Goal: Task Accomplishment & Management: Manage account settings

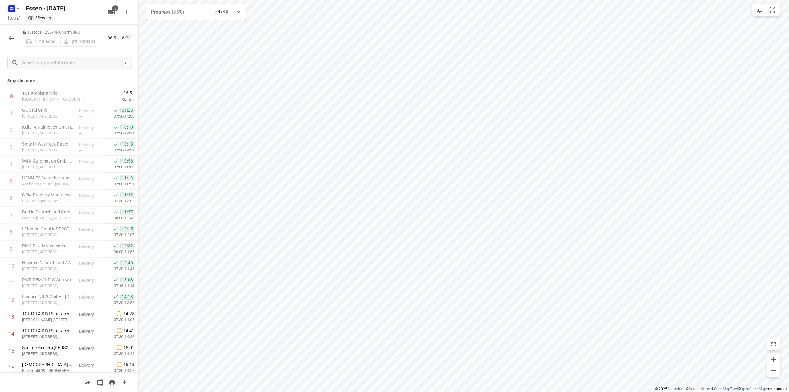
scroll to position [55, 0]
click at [9, 38] on icon "button" at bounding box center [11, 38] width 5 height 5
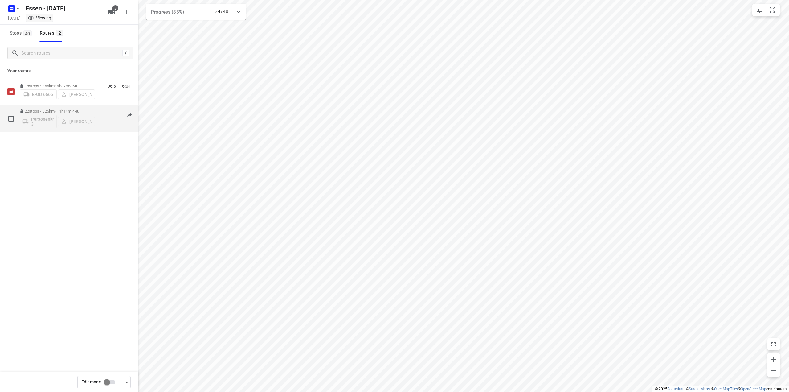
click at [66, 113] on p "22 stops • 525km • 11h14m • [DATE]" at bounding box center [57, 111] width 75 height 5
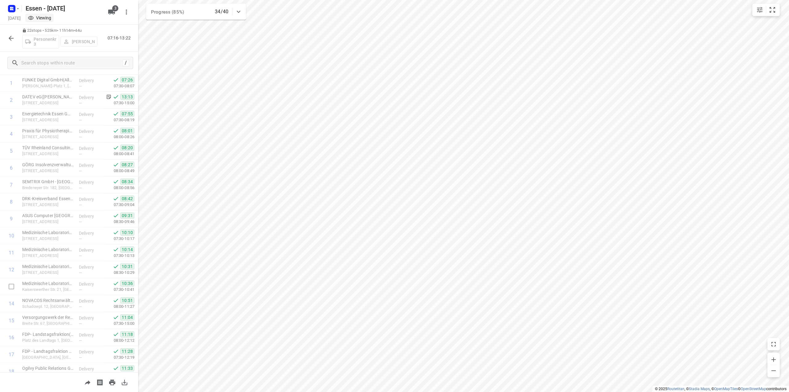
scroll to position [0, 0]
click at [6, 39] on button "button" at bounding box center [11, 38] width 12 height 12
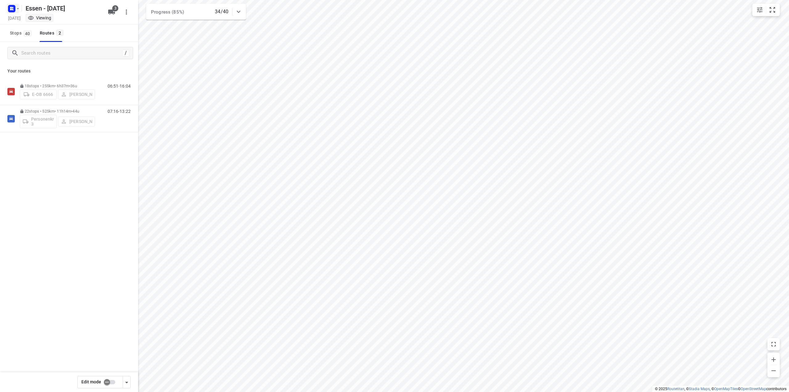
click at [15, 9] on rect "button" at bounding box center [11, 8] width 7 height 7
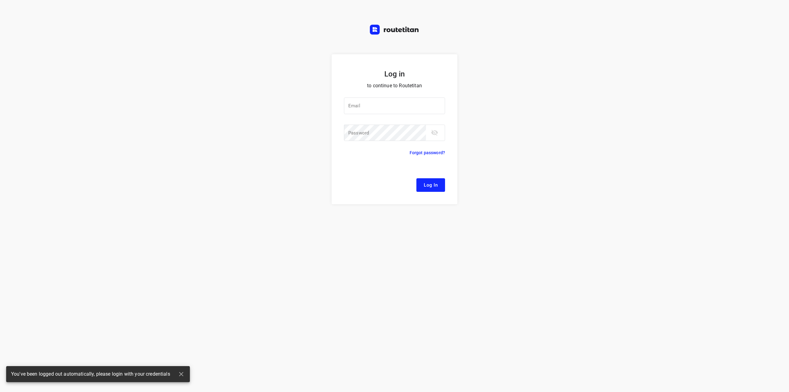
click at [18, 21] on div "Log in to continue to Routetitan Email Email ​ Password Password ​ Forgot passw…" at bounding box center [394, 196] width 789 height 392
click at [0, 0] on div at bounding box center [0, 0] width 0 height 0
type input "[EMAIL_ADDRESS][DOMAIN_NAME]"
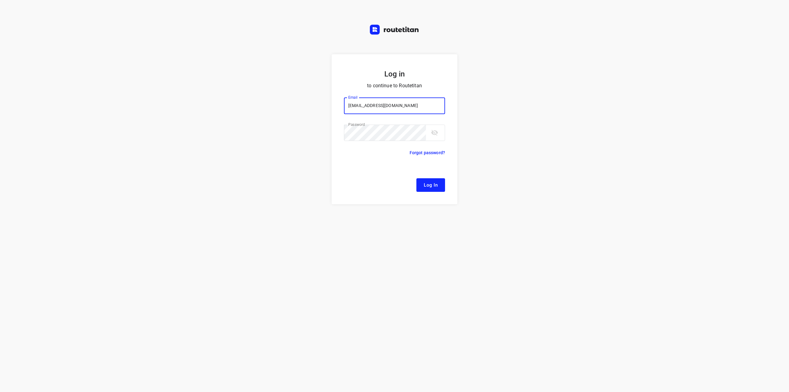
click at [432, 186] on span "Log In" at bounding box center [431, 185] width 14 height 8
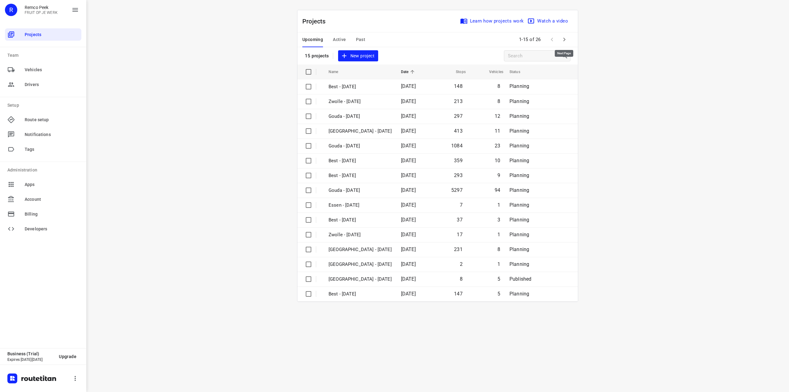
click at [563, 39] on icon "button" at bounding box center [564, 39] width 7 height 7
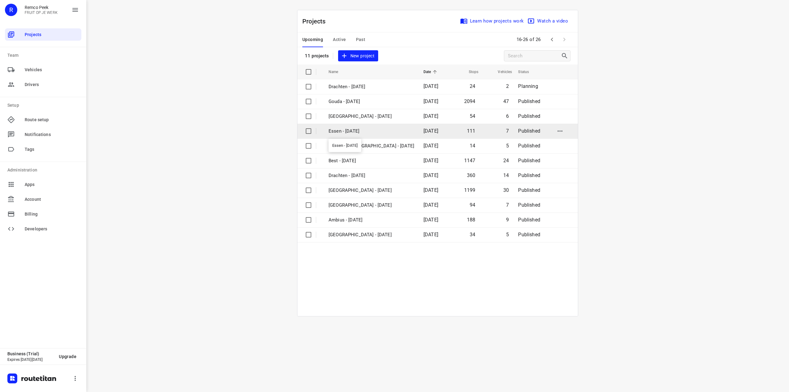
click at [352, 130] on p "Essen - [DATE]" at bounding box center [372, 131] width 86 height 7
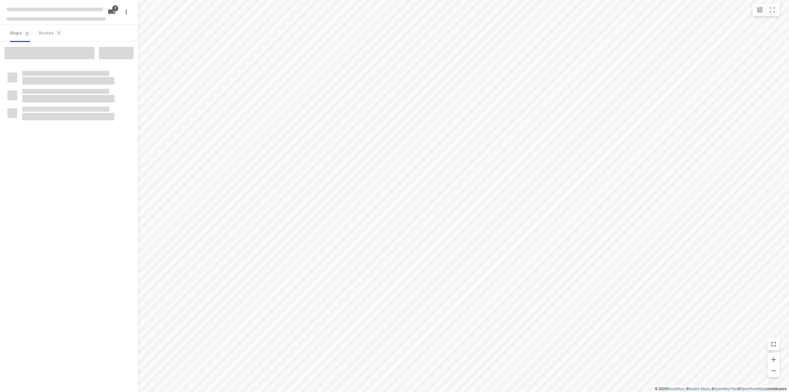
checkbox input "true"
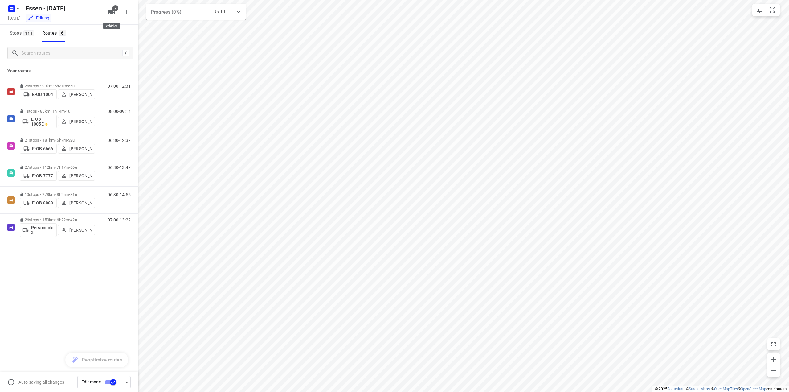
click at [111, 11] on icon "button" at bounding box center [111, 12] width 7 height 5
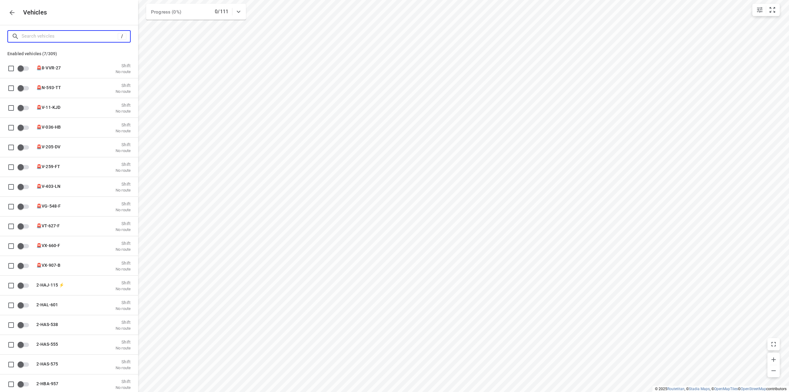
click at [52, 36] on input "Search vehicles" at bounding box center [70, 36] width 96 height 10
click at [7, 11] on button "button" at bounding box center [12, 12] width 12 height 12
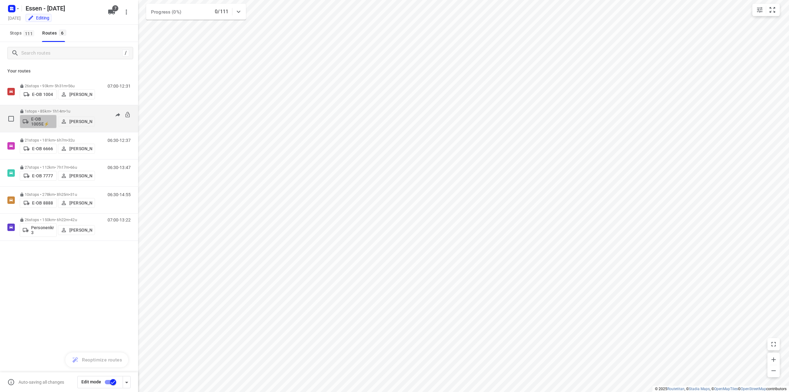
click at [41, 121] on p "E-OB 1005E⚡" at bounding box center [42, 121] width 23 height 10
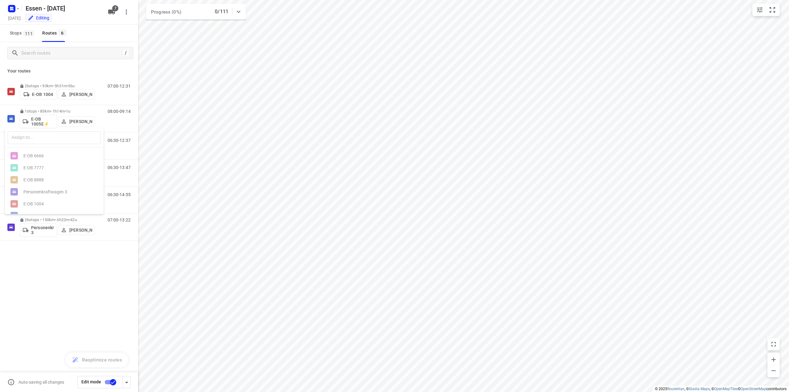
scroll to position [25, 0]
click at [35, 207] on div "E-OB 1008⛽️" at bounding box center [55, 205] width 65 height 5
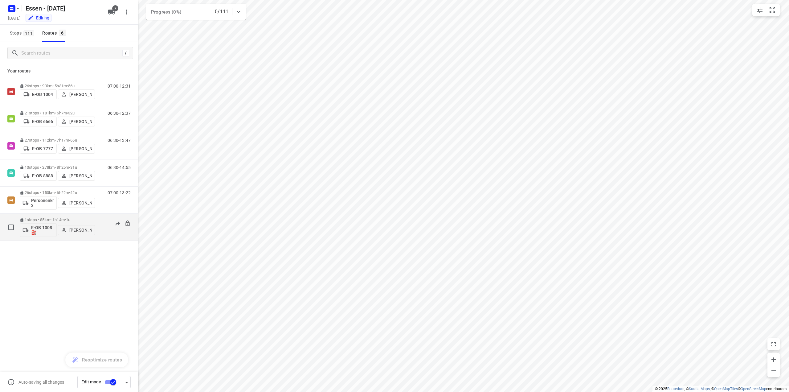
click at [39, 228] on p "E-OB 1008⛽️" at bounding box center [42, 230] width 23 height 10
click at [46, 301] on div "E-OB 1005E⚡" at bounding box center [55, 301] width 65 height 5
click at [19, 33] on span "Stops 111" at bounding box center [23, 33] width 26 height 8
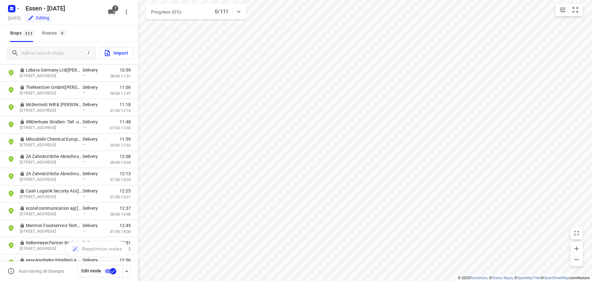
scroll to position [1064, 0]
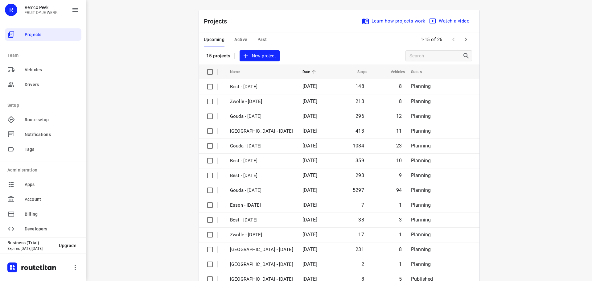
click at [238, 42] on span "Active" at bounding box center [240, 40] width 13 height 8
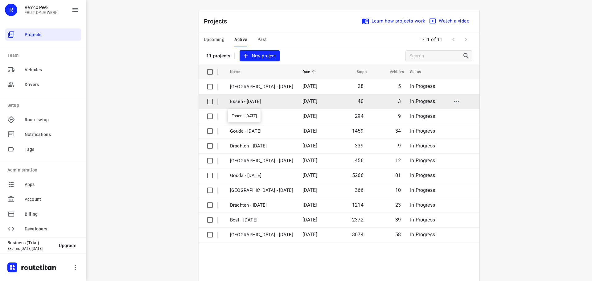
click at [252, 101] on p "Essen - [DATE]" at bounding box center [261, 101] width 63 height 7
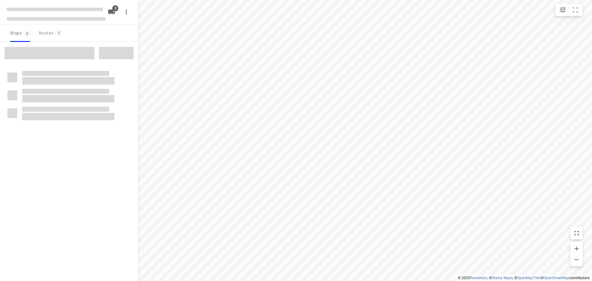
checkbox input "true"
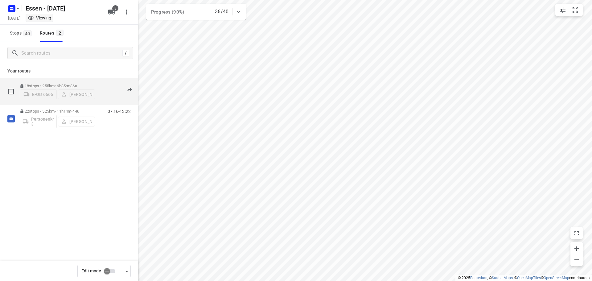
click at [50, 84] on p "18 stops • 255km • 6h35m • [DATE]" at bounding box center [57, 86] width 75 height 5
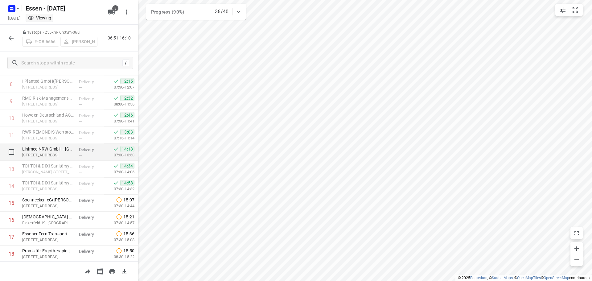
scroll to position [166, 0]
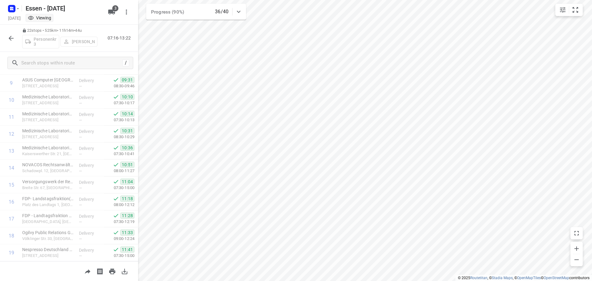
click at [11, 39] on icon "button" at bounding box center [10, 38] width 7 height 7
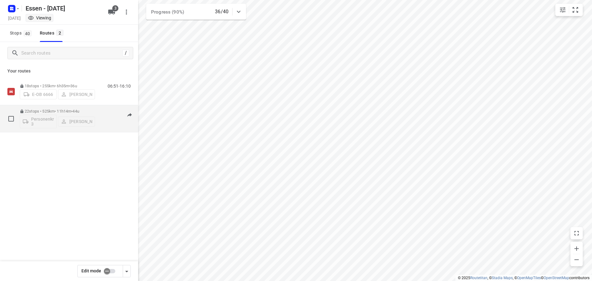
click at [58, 110] on p "22 stops • 525km • 11h14m • [DATE]" at bounding box center [57, 111] width 75 height 5
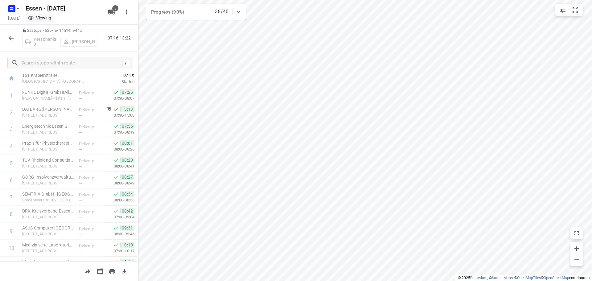
scroll to position [0, 0]
click at [11, 39] on icon "button" at bounding box center [10, 38] width 7 height 7
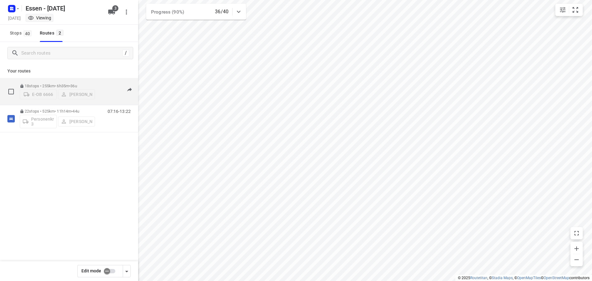
click at [71, 84] on p "18 stops • 255km • 6h35m • [DATE]" at bounding box center [57, 86] width 75 height 5
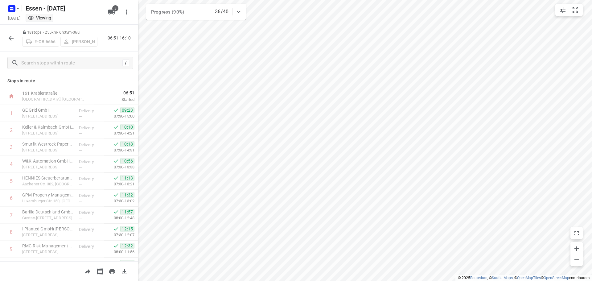
click at [9, 37] on icon "button" at bounding box center [10, 38] width 7 height 7
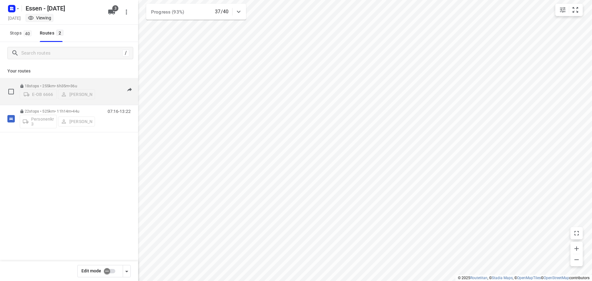
click at [62, 85] on p "18 stops • 255km • 6h35m • [DATE]" at bounding box center [57, 86] width 75 height 5
